Goal: Task Accomplishment & Management: Complete application form

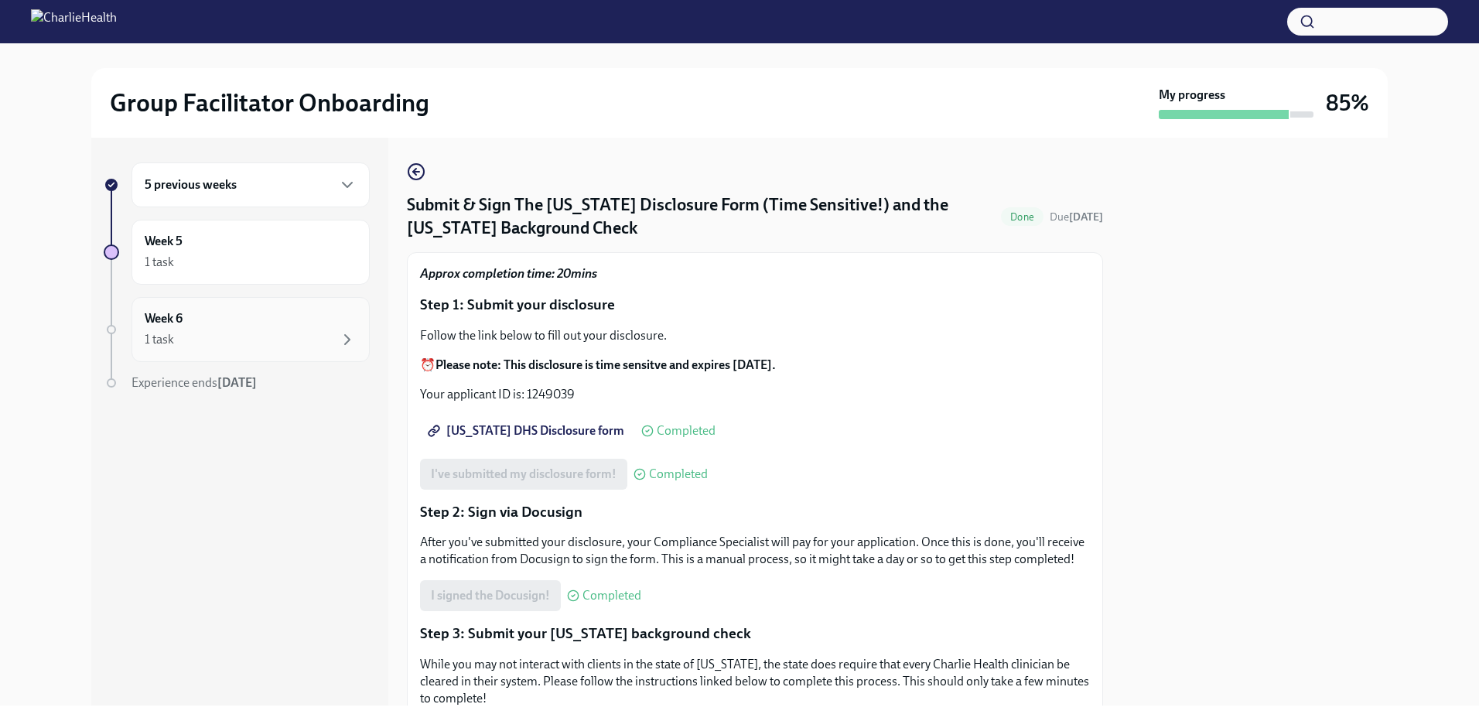
click at [184, 340] on div "1 task" at bounding box center [251, 339] width 212 height 19
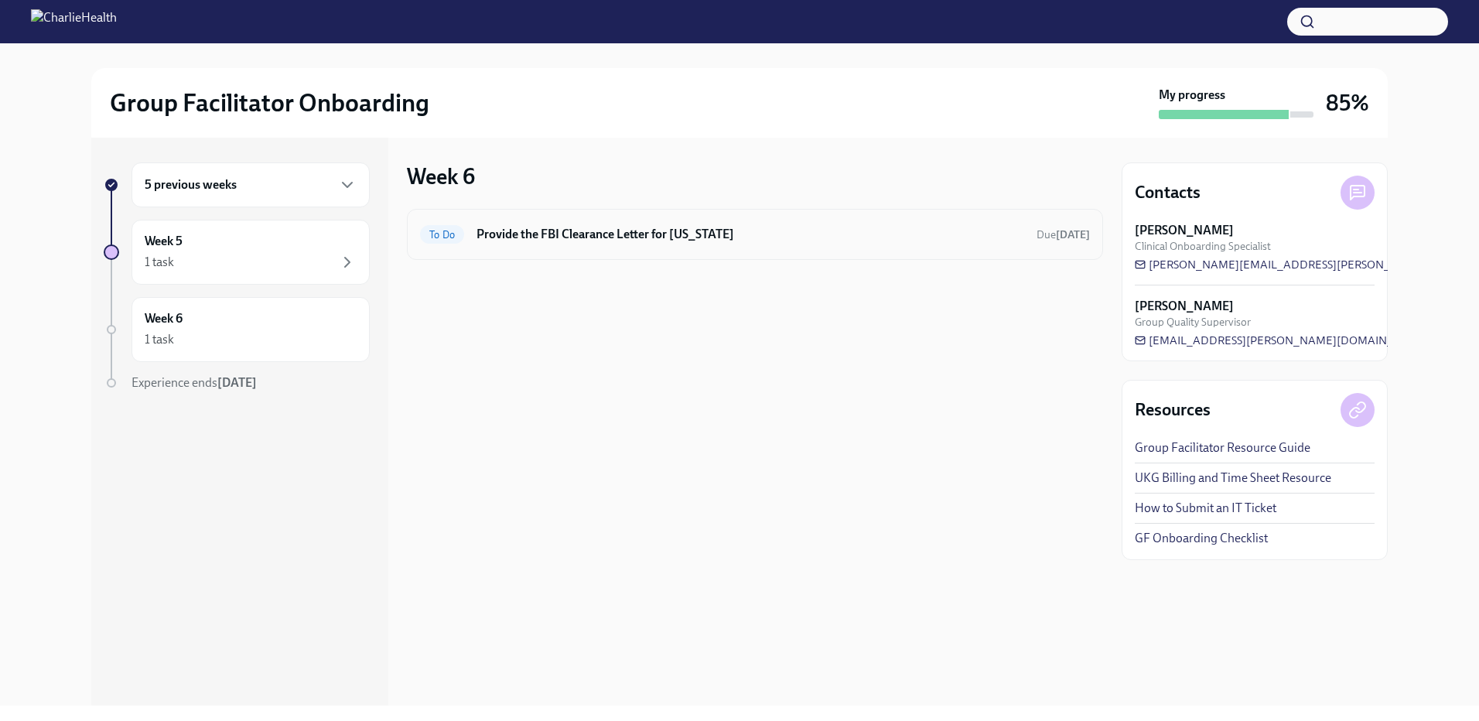
click at [499, 227] on h6 "Provide the FBI Clearance Letter for [US_STATE]" at bounding box center [751, 234] width 548 height 17
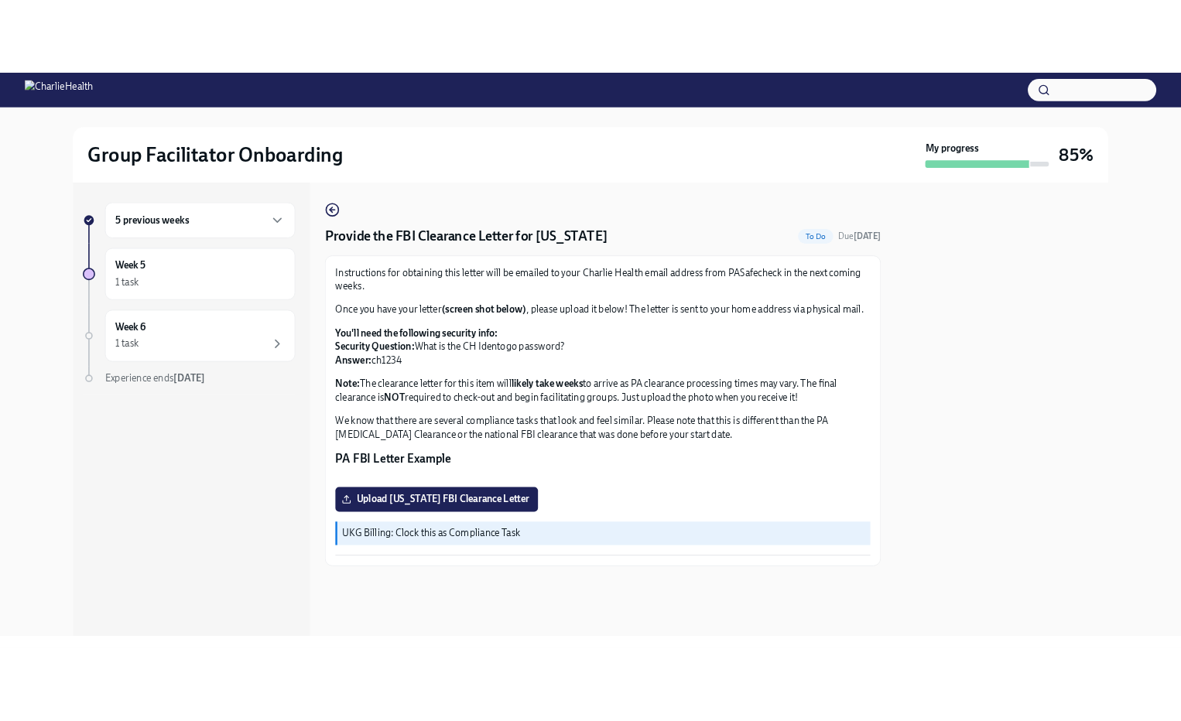
scroll to position [198, 0]
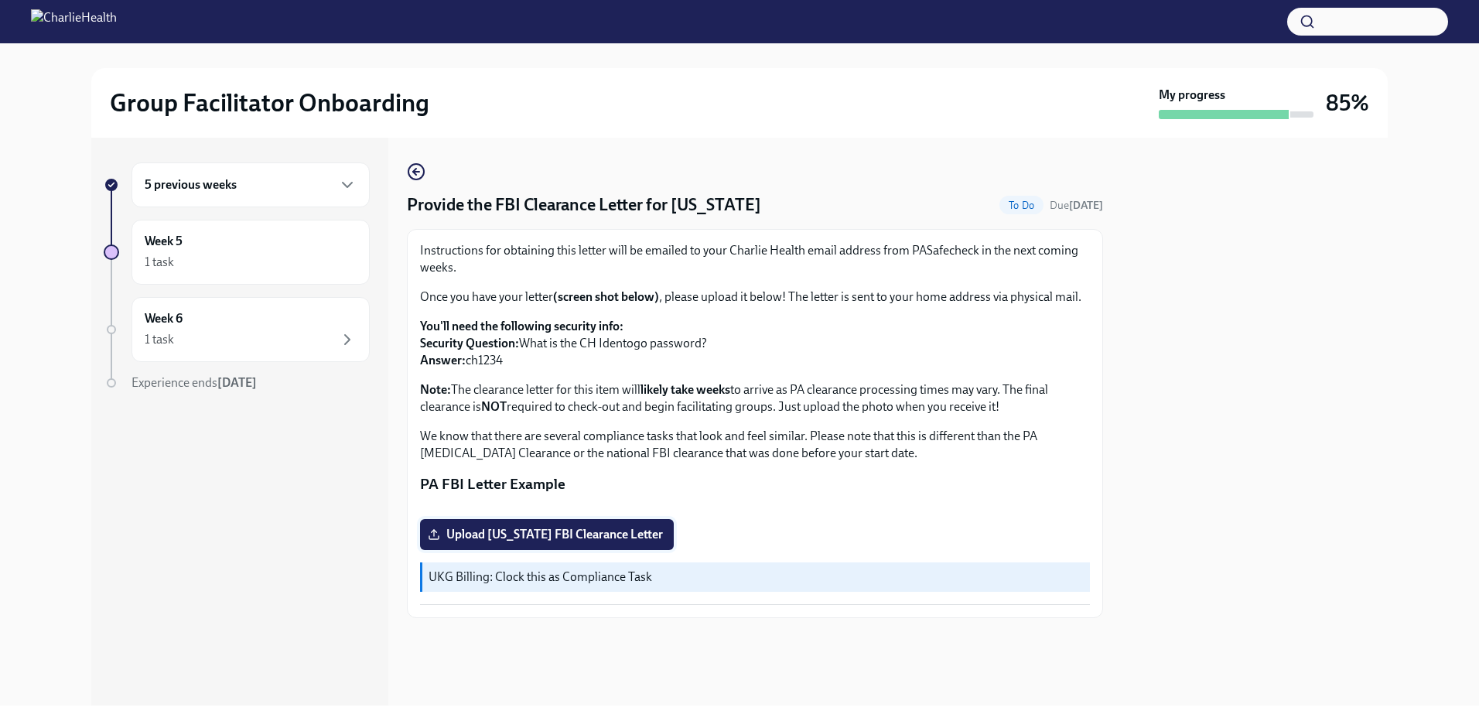
click at [545, 542] on span "Upload [US_STATE] FBI Clearance Letter" at bounding box center [547, 534] width 232 height 15
click at [0, 0] on input "Upload [US_STATE] FBI Clearance Letter" at bounding box center [0, 0] width 0 height 0
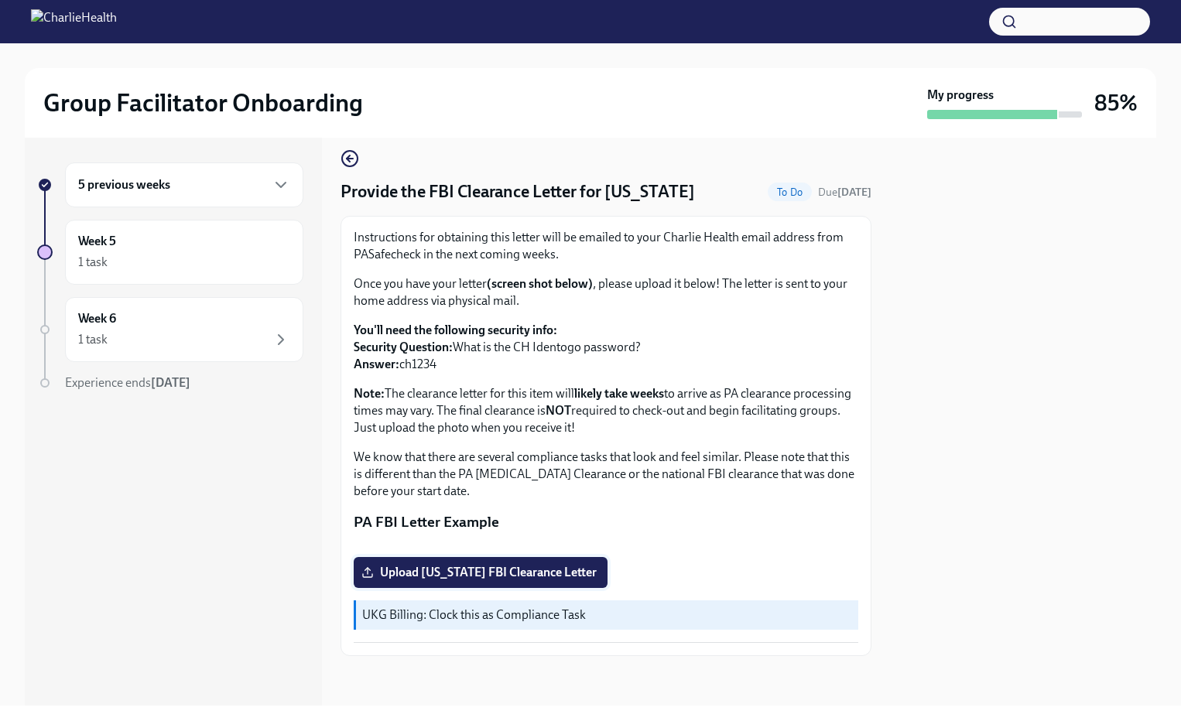
scroll to position [177, 0]
click at [542, 568] on span "Upload [US_STATE] FBI Clearance Letter" at bounding box center [480, 572] width 232 height 15
click at [0, 0] on input "Upload [US_STATE] FBI Clearance Letter" at bounding box center [0, 0] width 0 height 0
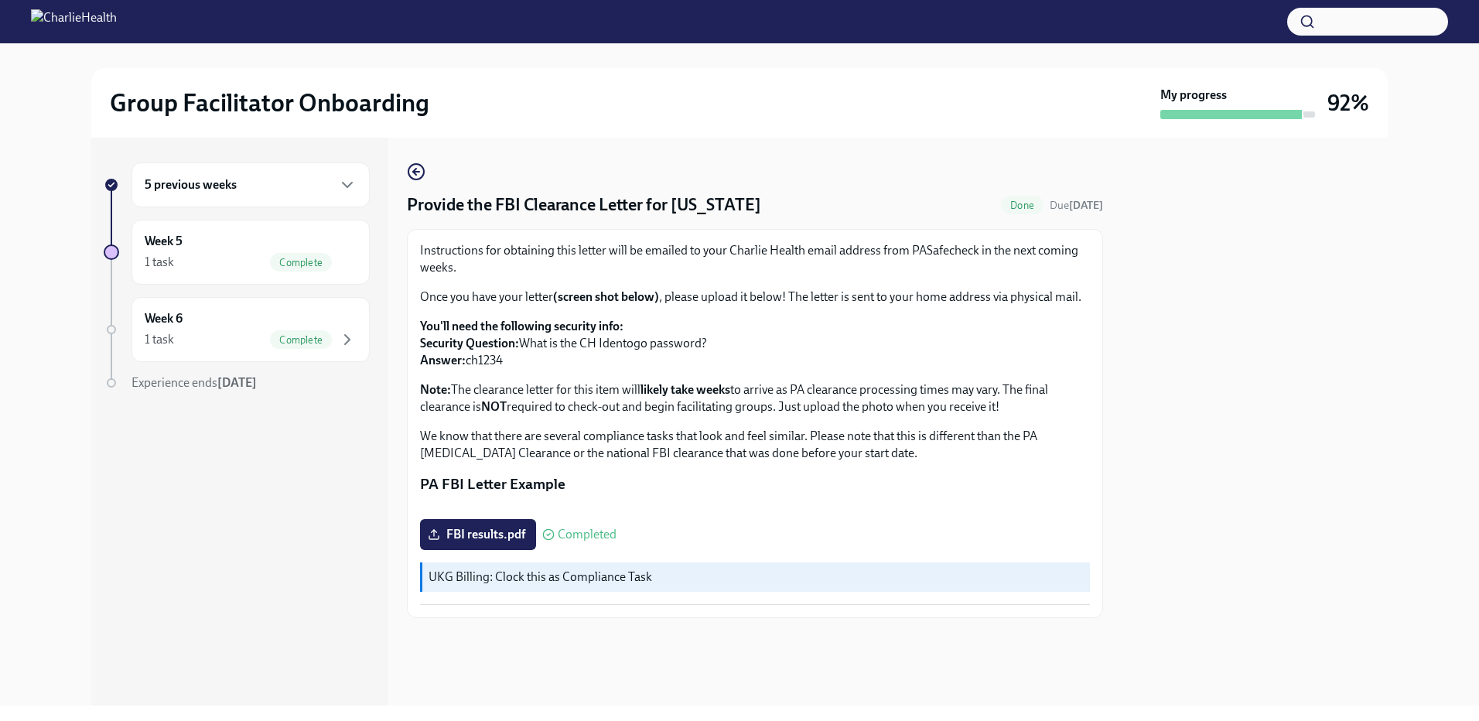
click at [177, 183] on h6 "5 previous weeks" at bounding box center [191, 184] width 92 height 17
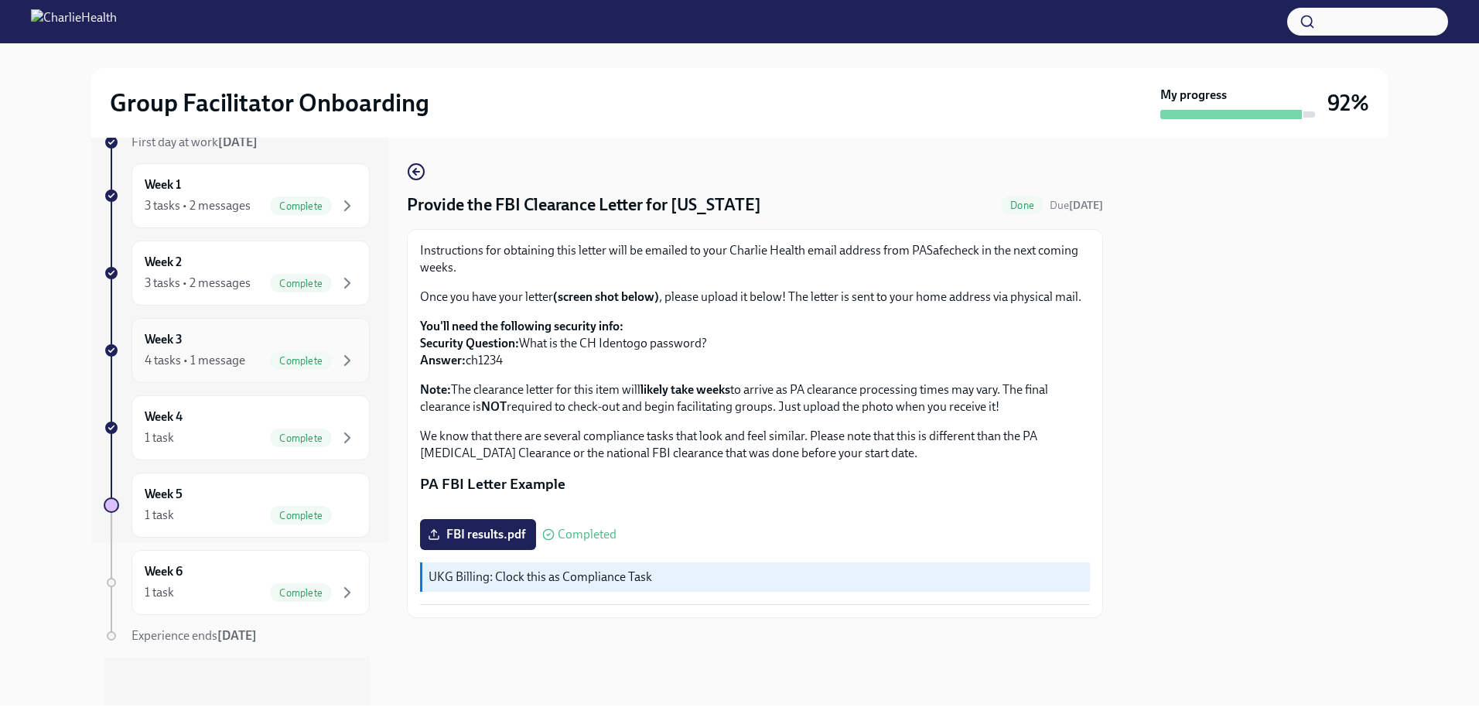
scroll to position [164, 0]
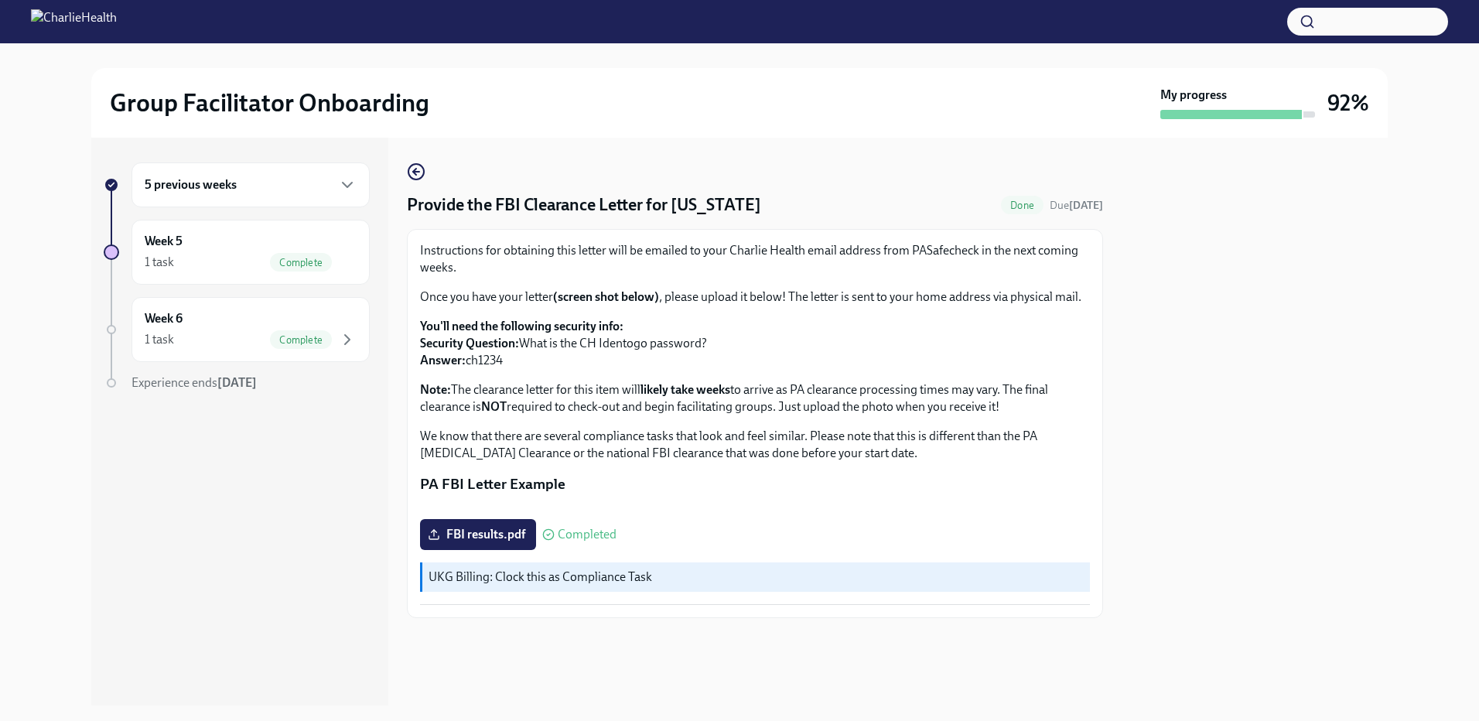
scroll to position [198, 0]
click at [200, 179] on h6 "5 previous weeks" at bounding box center [191, 184] width 92 height 17
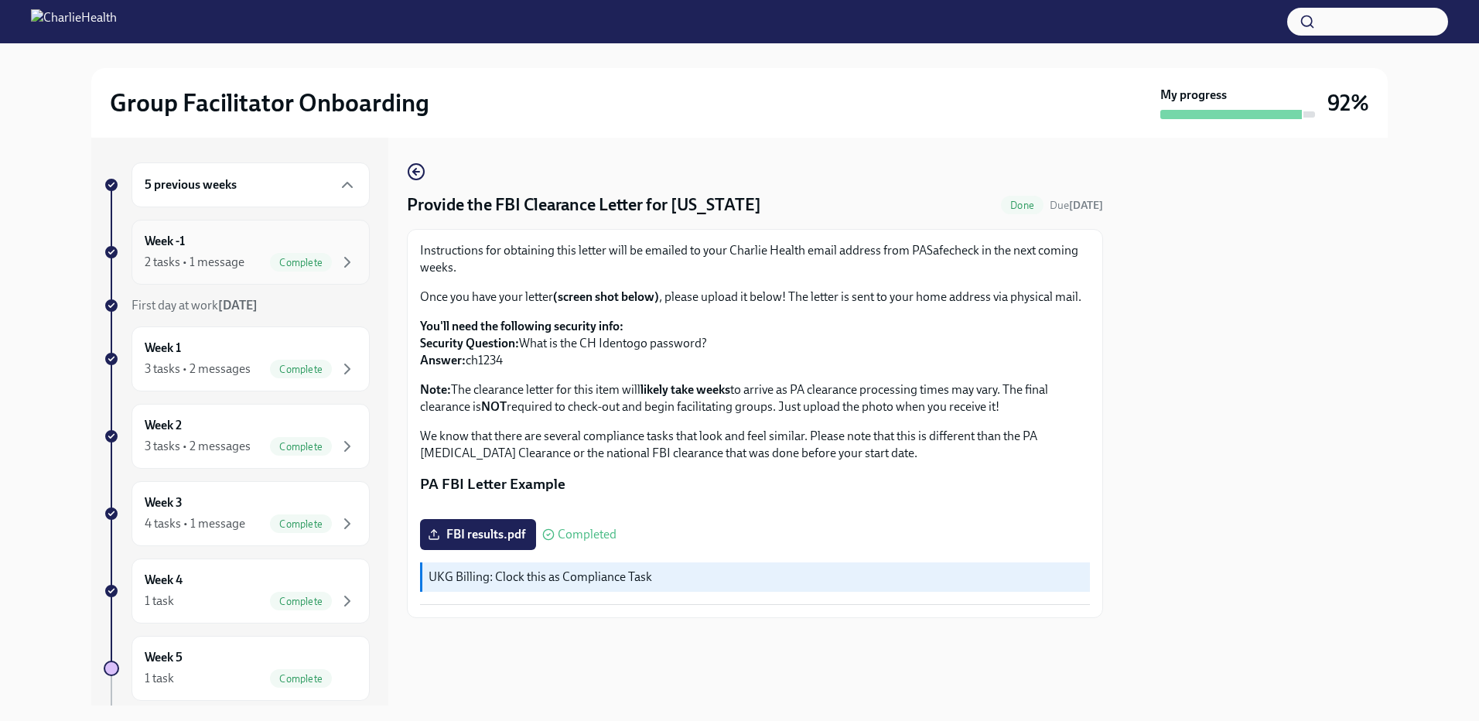
click at [186, 248] on div "Week -1 2 tasks • 1 message Complete" at bounding box center [251, 252] width 212 height 39
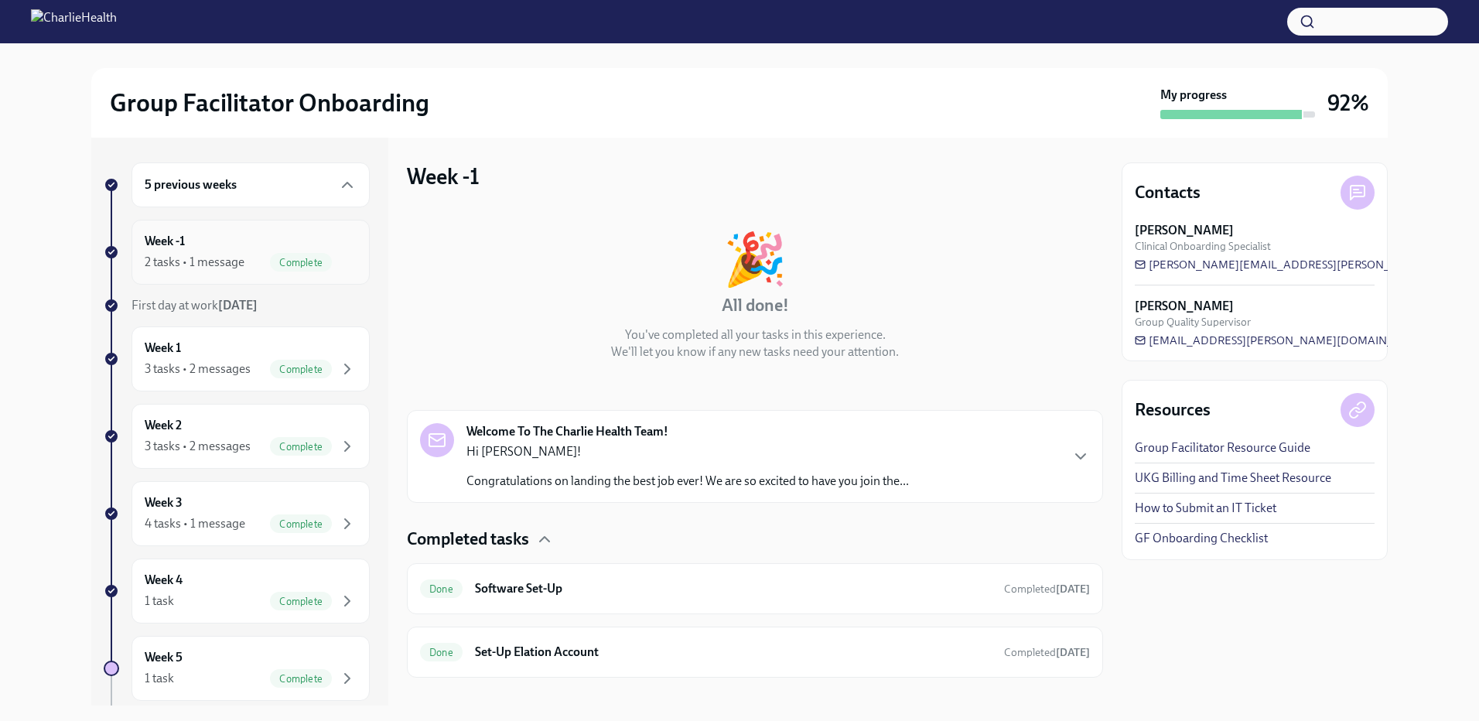
click at [149, 244] on h6 "Week -1" at bounding box center [165, 241] width 40 height 17
click at [161, 337] on div "Week 1 3 tasks • 2 messages Complete" at bounding box center [251, 359] width 238 height 65
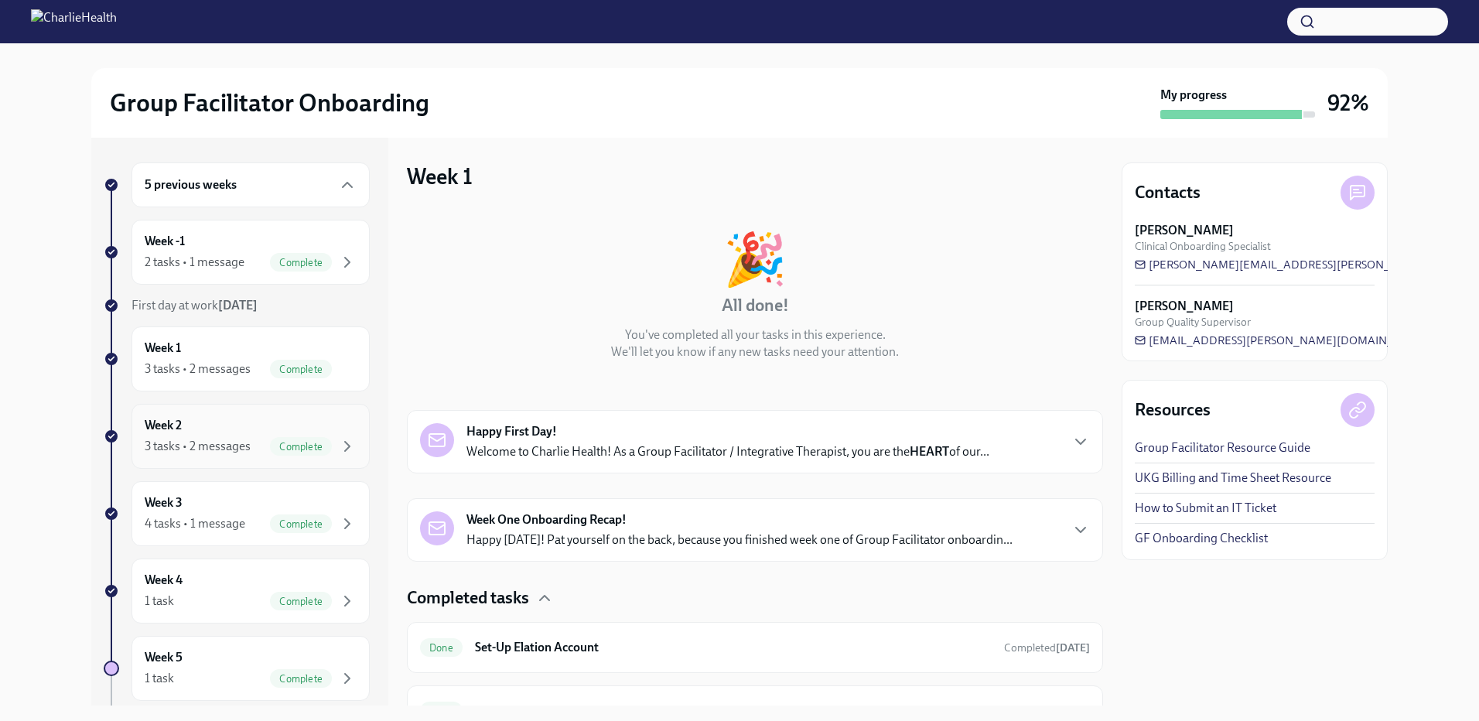
click at [170, 415] on div "Week 2 3 tasks • 2 messages Complete" at bounding box center [251, 436] width 238 height 65
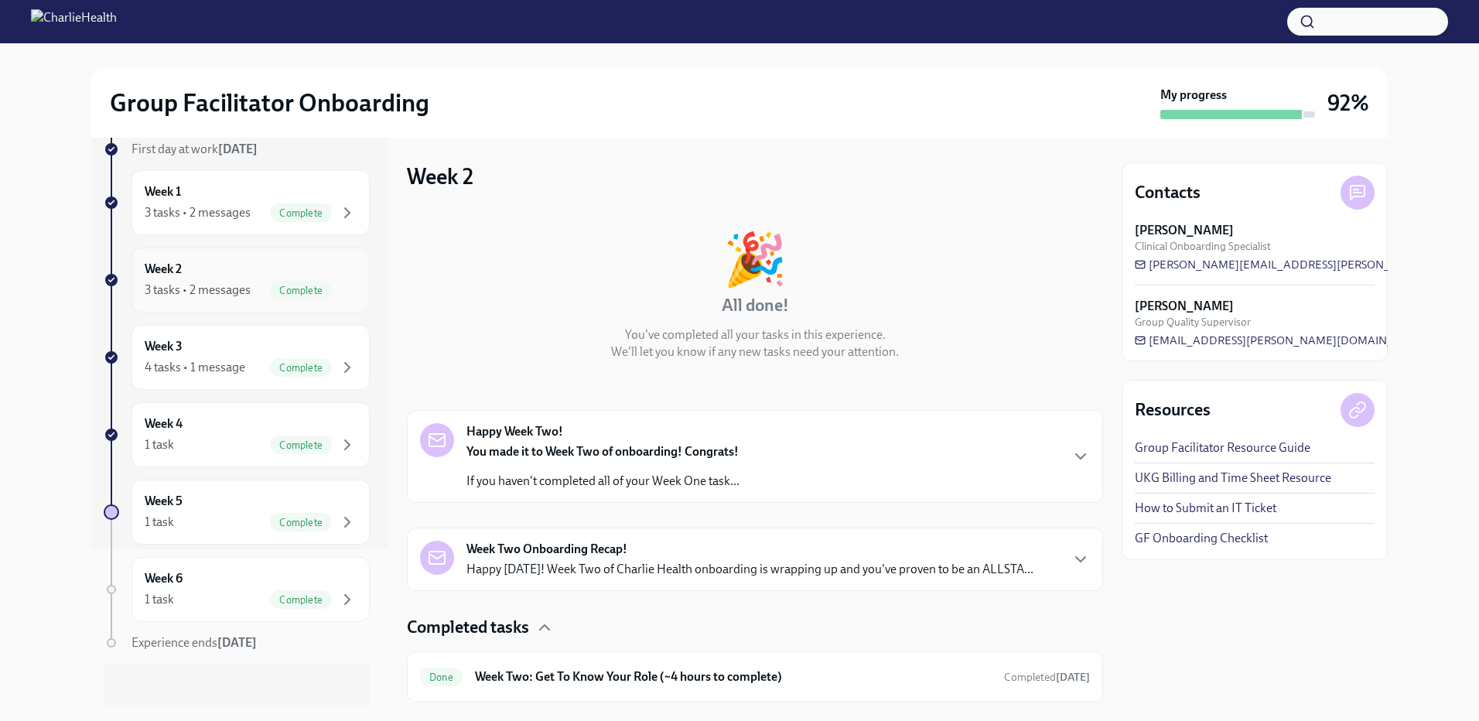
scroll to position [164, 0]
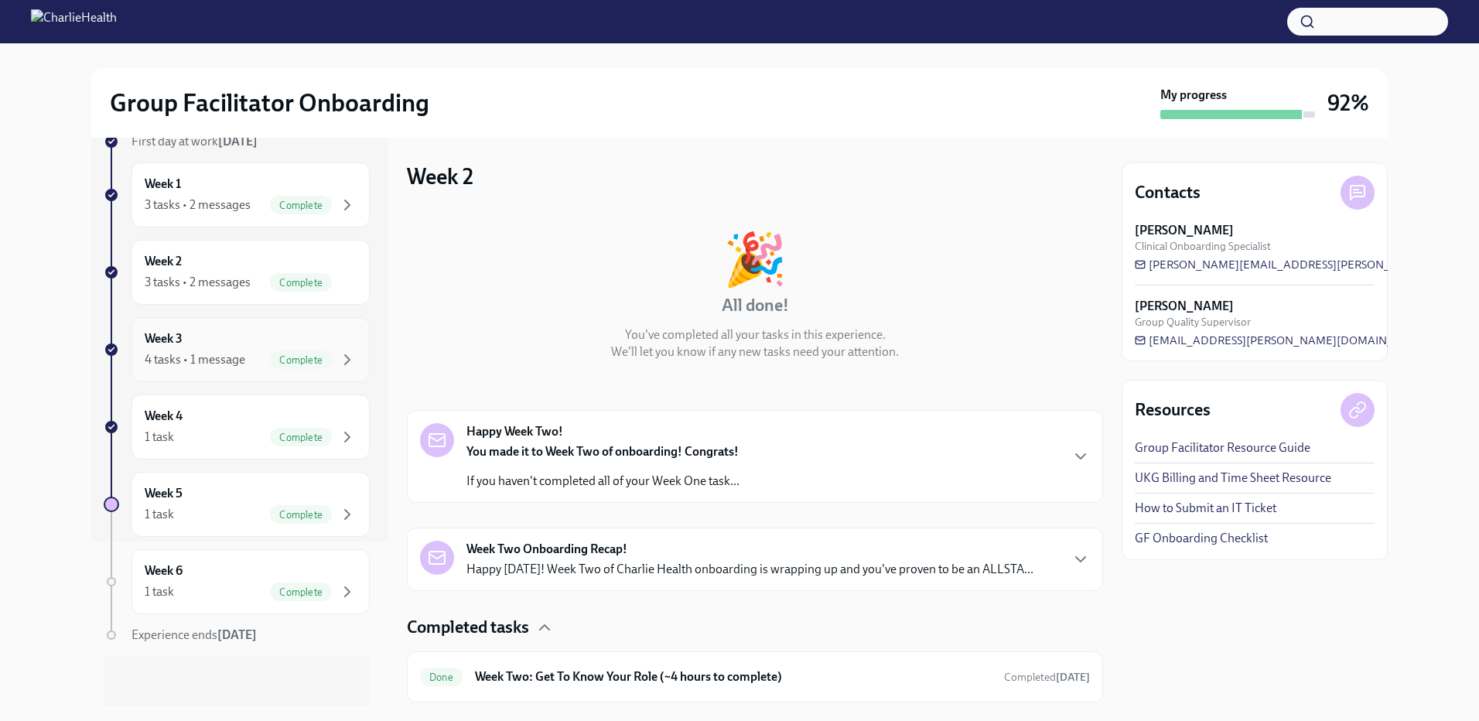
click at [151, 342] on h6 "Week 3" at bounding box center [164, 338] width 38 height 17
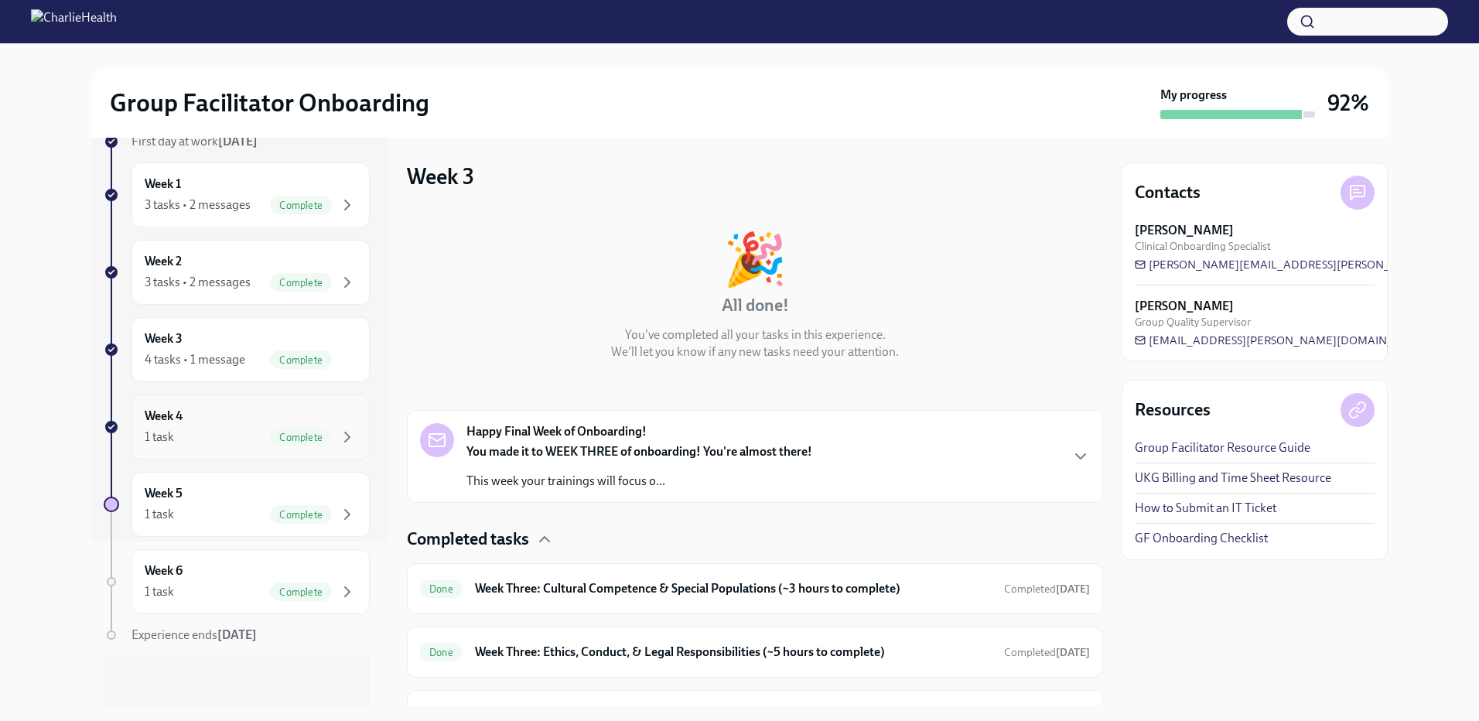
click at [185, 436] on div "1 task Complete" at bounding box center [251, 437] width 212 height 19
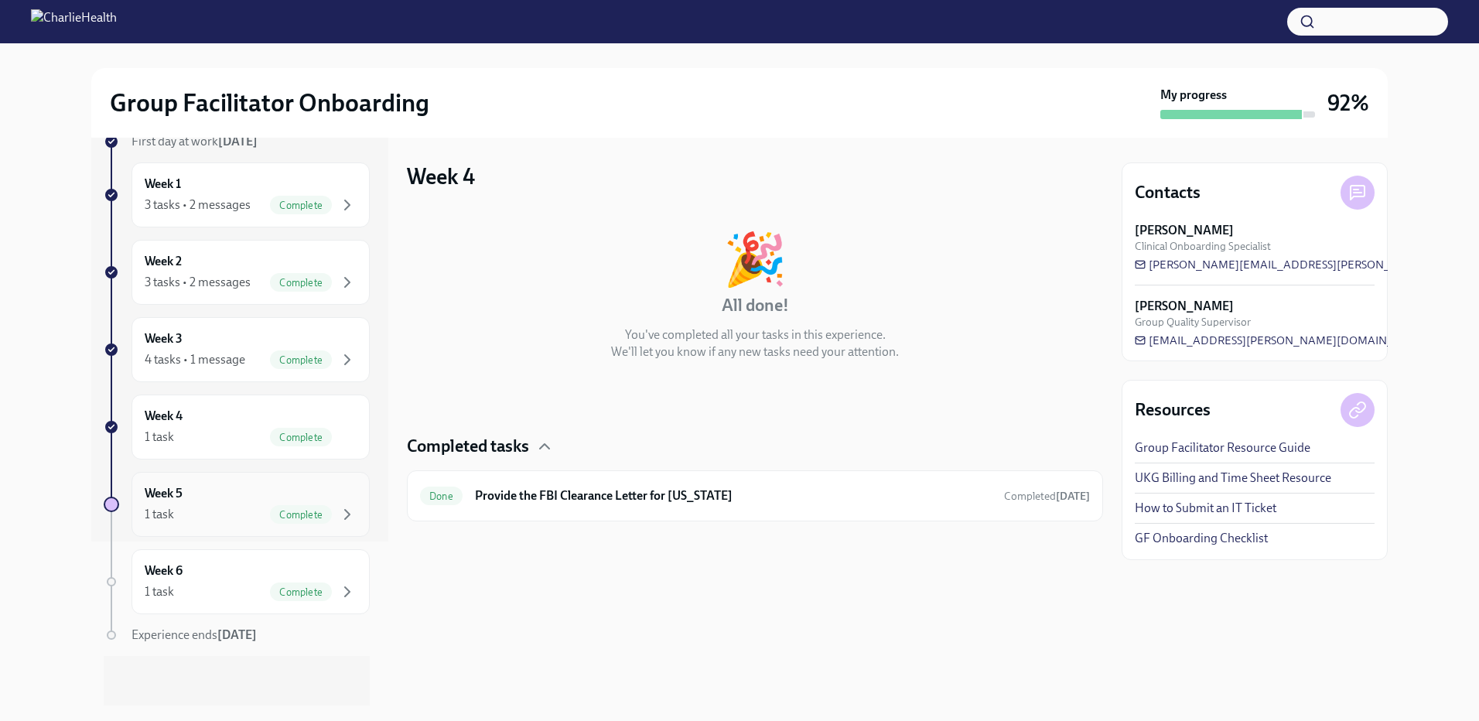
click at [180, 484] on div "Week 5 1 task Complete" at bounding box center [251, 504] width 238 height 65
click at [202, 573] on div "Week 6 1 task Complete" at bounding box center [251, 582] width 212 height 39
